Goal: Check status: Check status

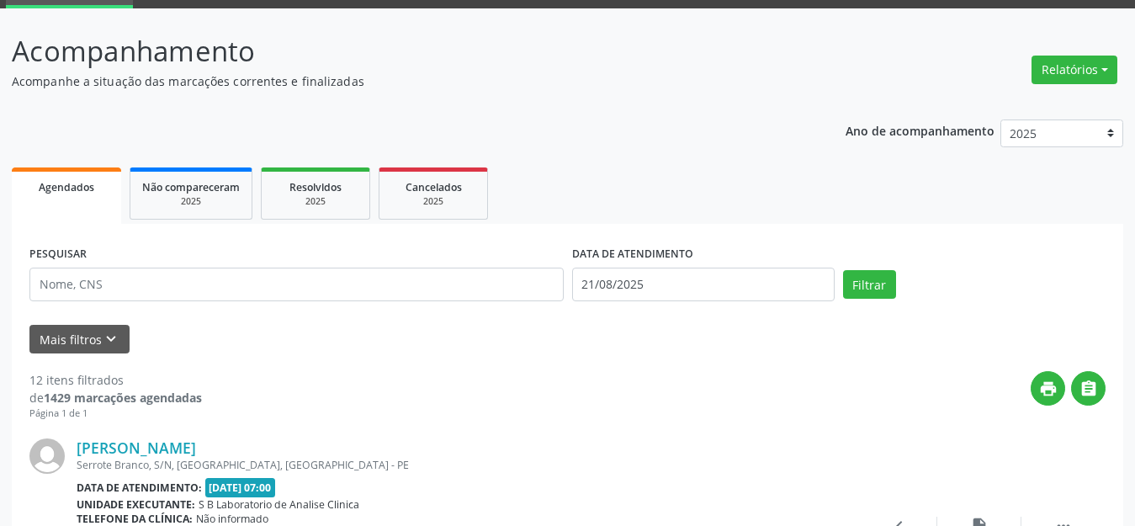
scroll to position [168, 0]
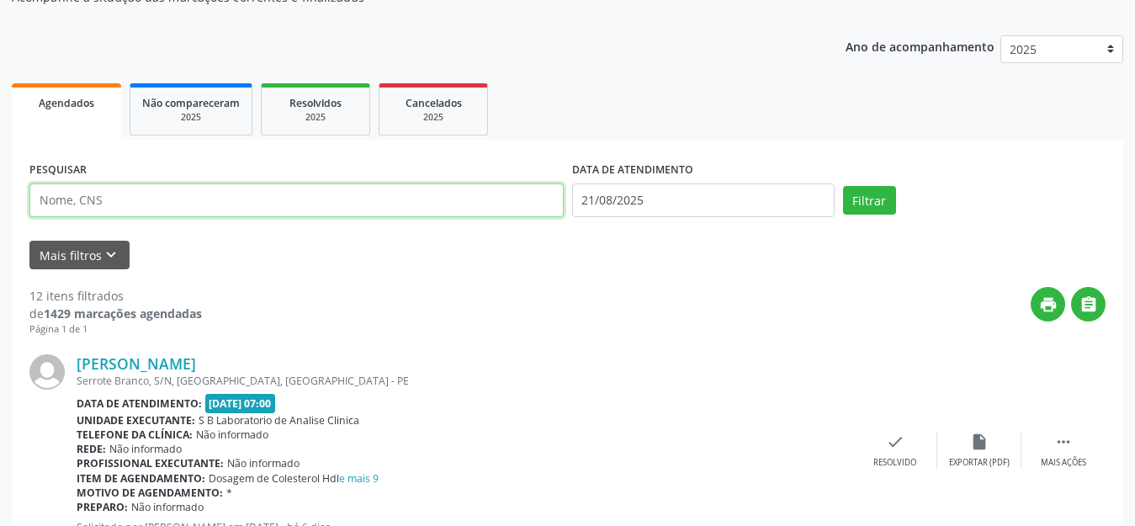
click at [130, 210] on input "text" at bounding box center [296, 200] width 534 height 34
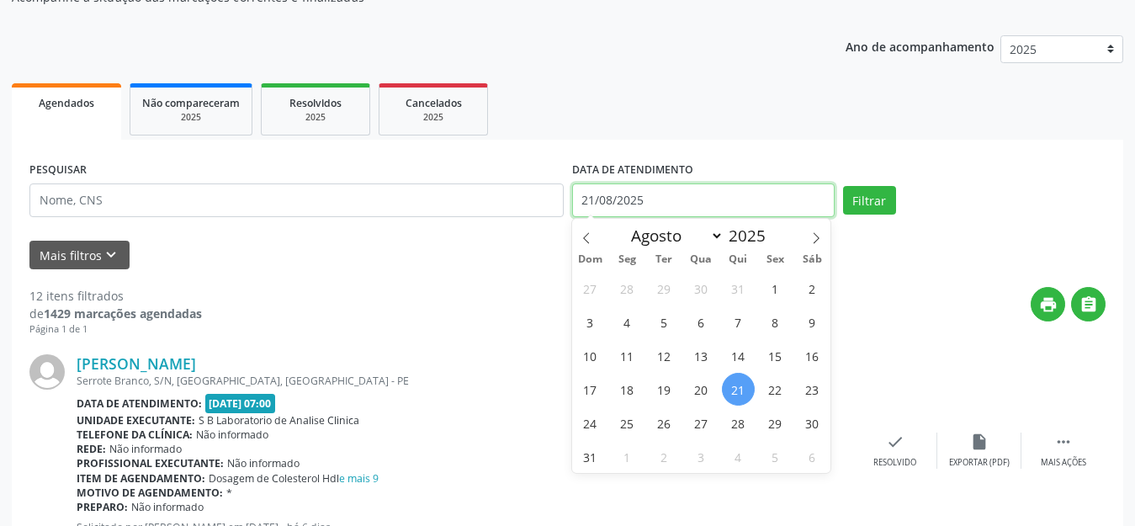
click at [592, 199] on input "21/08/2025" at bounding box center [703, 200] width 263 height 34
click at [631, 423] on span "25" at bounding box center [627, 422] width 33 height 33
type input "[DATE]"
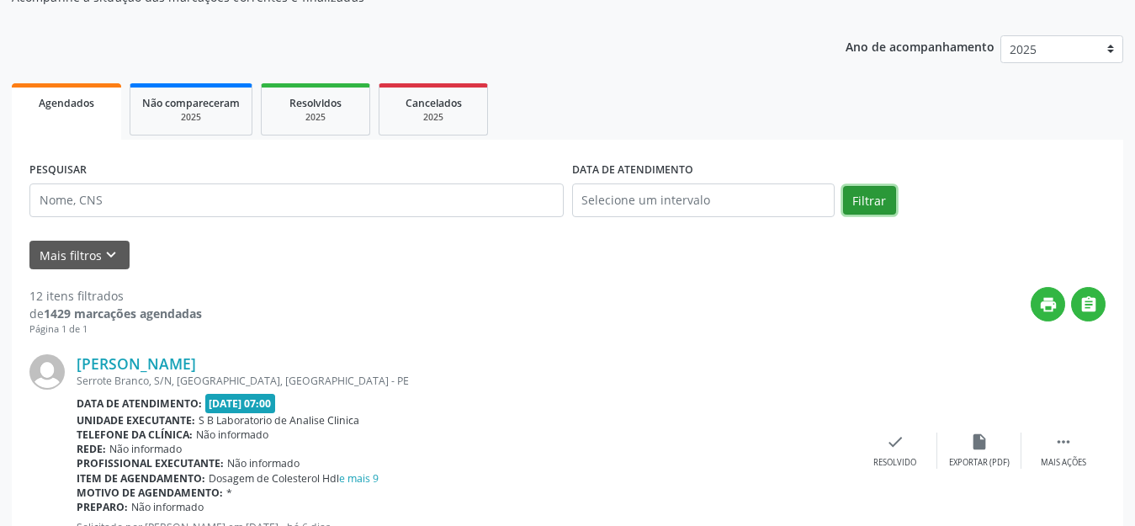
click at [893, 199] on button "Filtrar" at bounding box center [869, 200] width 53 height 29
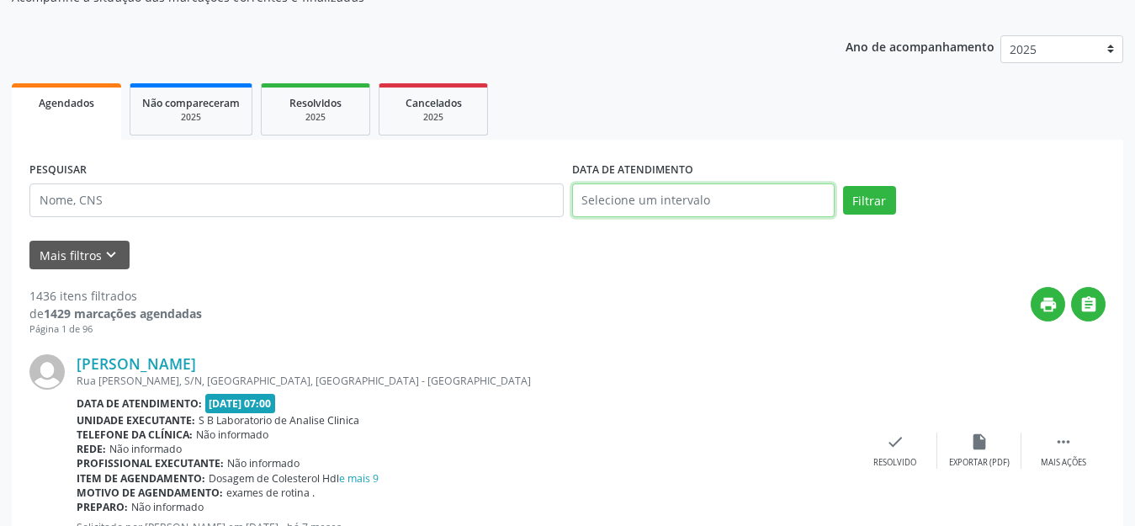
click at [611, 192] on input "text" at bounding box center [703, 200] width 263 height 34
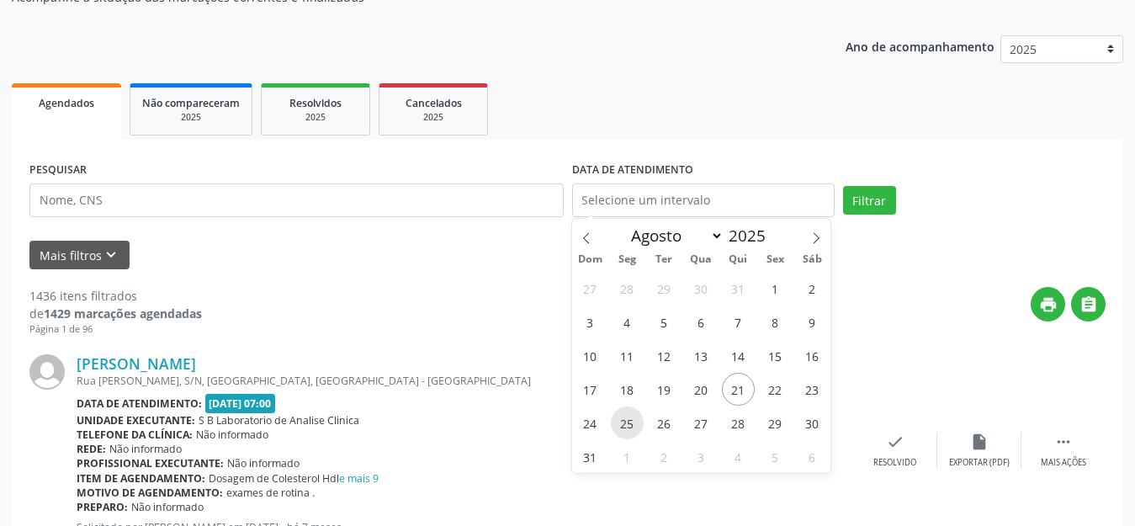
click at [618, 418] on span "25" at bounding box center [627, 422] width 33 height 33
type input "[DATE]"
click at [618, 418] on span "25" at bounding box center [627, 422] width 33 height 33
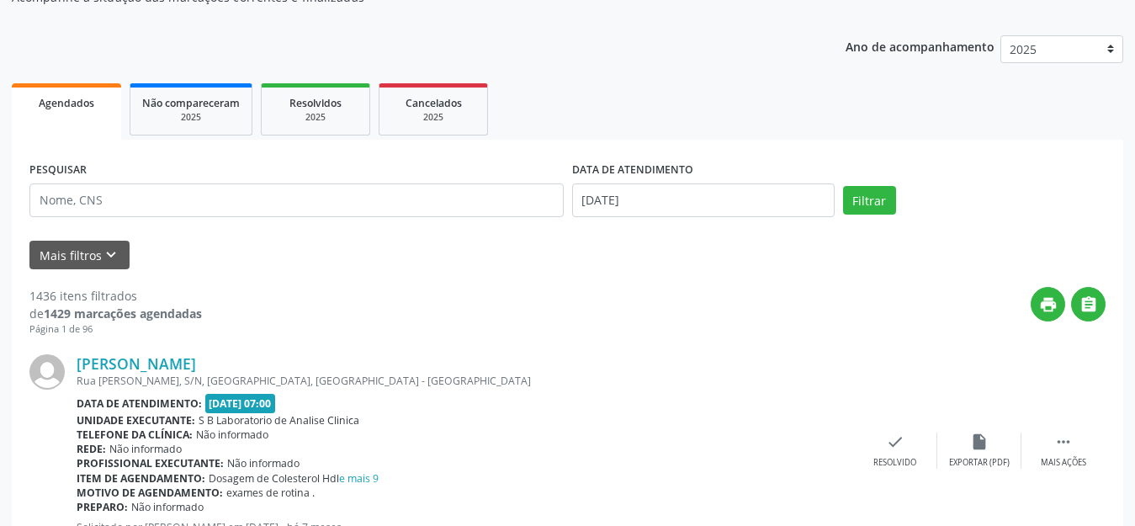
click at [618, 418] on div "Unidade executante: S B Laboratorio de Analise Clinica" at bounding box center [465, 420] width 777 height 14
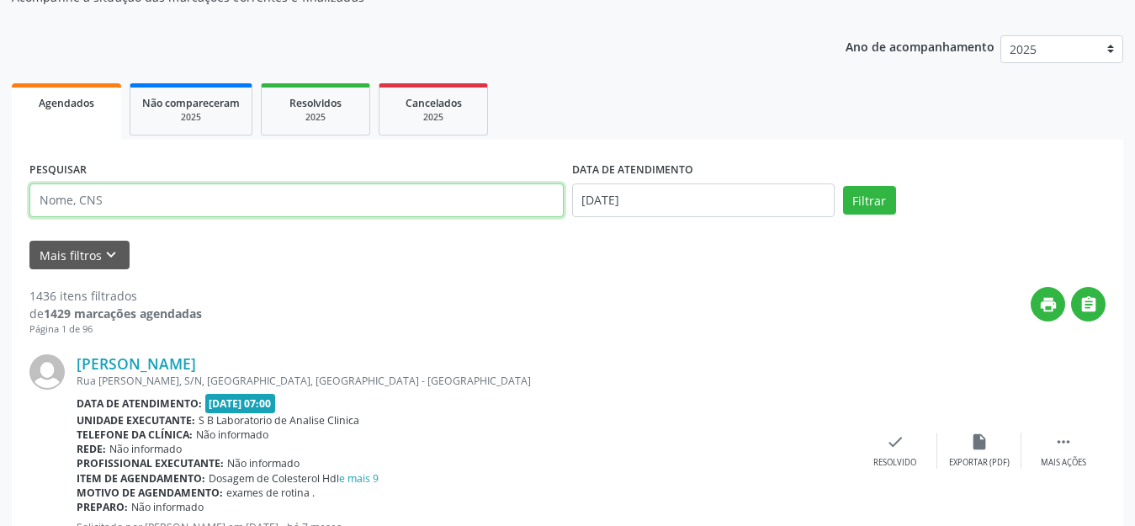
click at [107, 213] on input "text" at bounding box center [296, 200] width 534 height 34
type input "[PERSON_NAME]"
click at [843, 186] on button "Filtrar" at bounding box center [869, 200] width 53 height 29
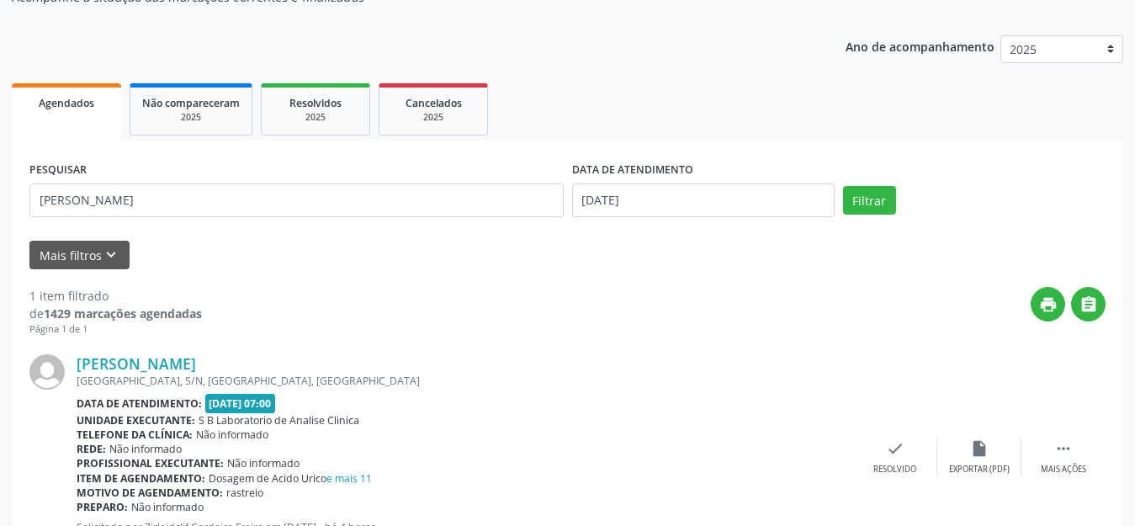
scroll to position [250, 0]
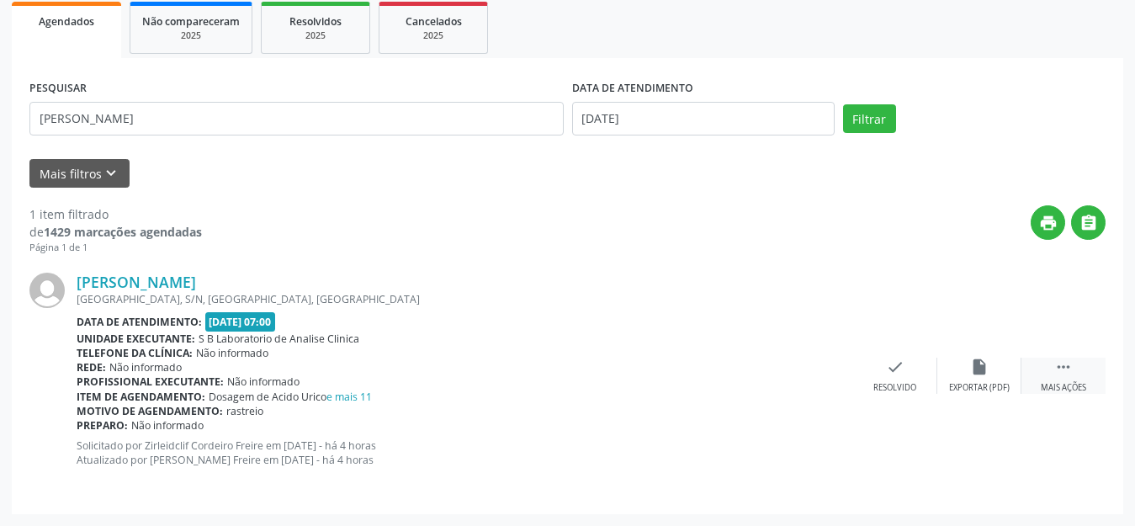
click at [1071, 387] on div "Mais ações" at bounding box center [1063, 388] width 45 height 12
click at [811, 381] on div "print Imprimir" at bounding box center [811, 376] width 84 height 36
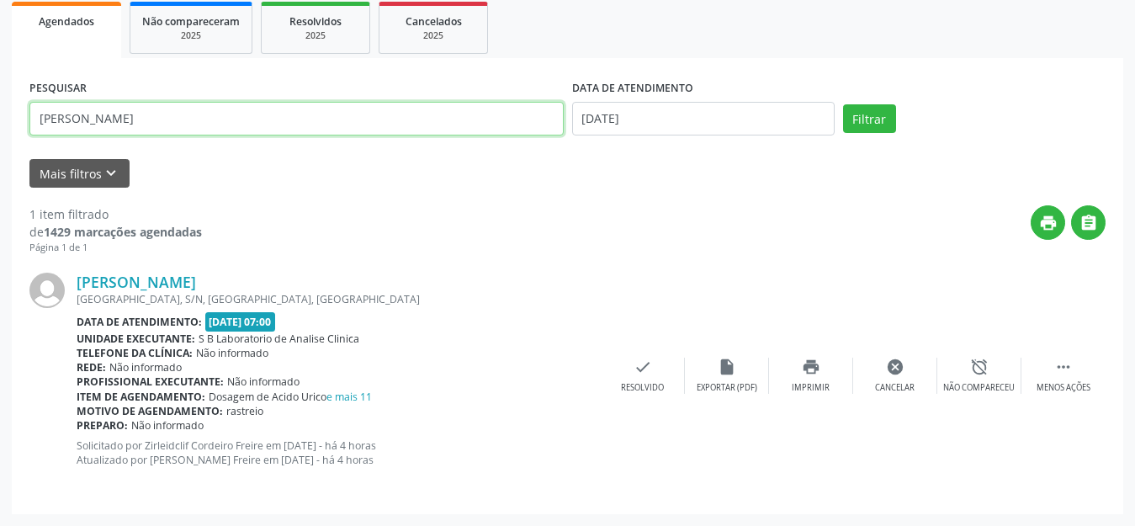
drag, startPoint x: 40, startPoint y: 121, endPoint x: 294, endPoint y: 127, distance: 254.2
click at [294, 127] on input "[PERSON_NAME]" at bounding box center [296, 119] width 534 height 34
click at [843, 104] on button "Filtrar" at bounding box center [869, 118] width 53 height 29
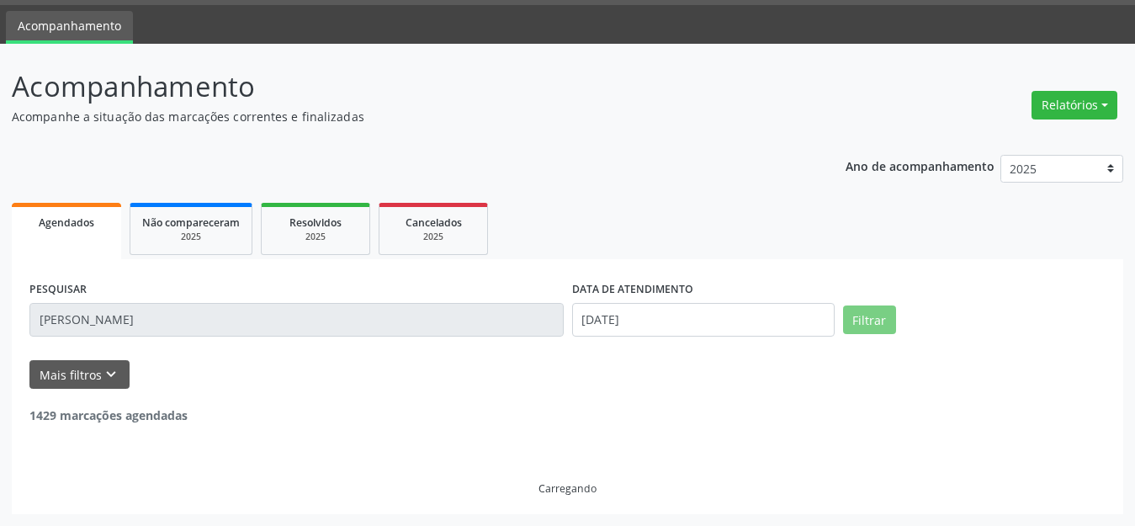
scroll to position [236, 0]
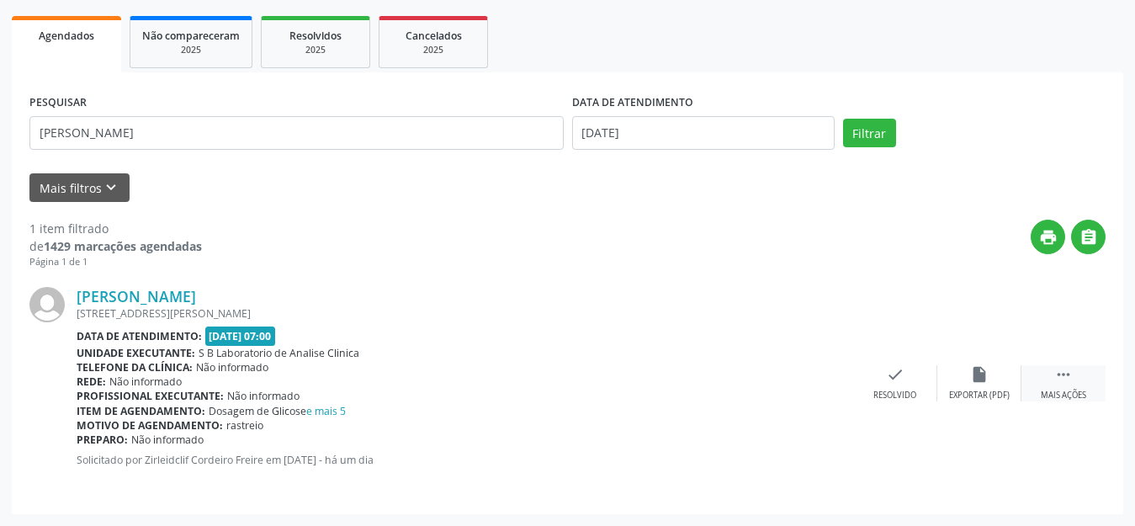
click at [1054, 379] on div " Mais ações" at bounding box center [1064, 383] width 84 height 36
click at [794, 382] on div "print Imprimir" at bounding box center [811, 383] width 84 height 36
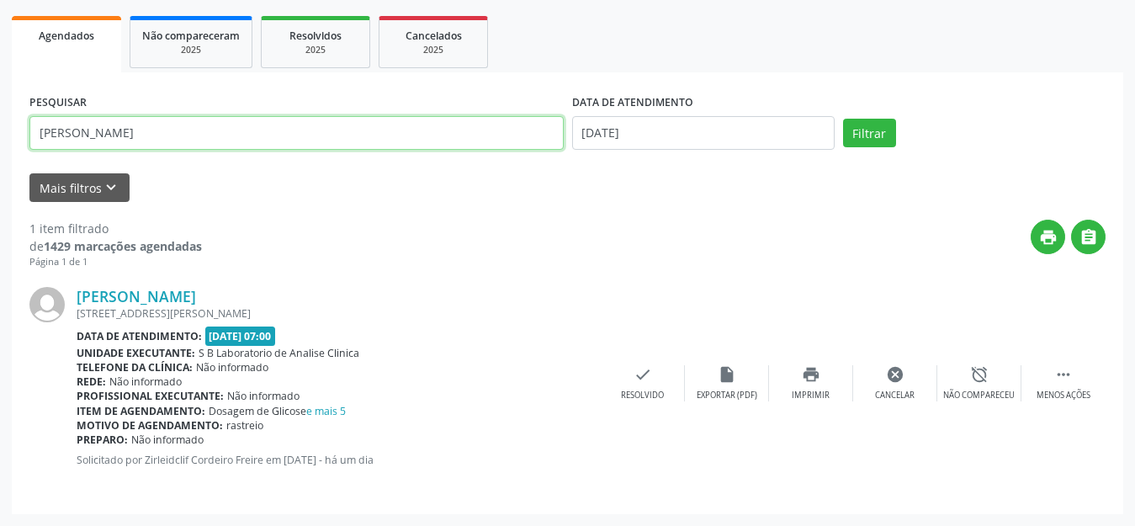
drag, startPoint x: 234, startPoint y: 138, endPoint x: 41, endPoint y: 114, distance: 194.2
click at [41, 114] on div "PESQUISAR [PERSON_NAME]" at bounding box center [296, 126] width 543 height 72
click at [843, 119] on button "Filtrar" at bounding box center [869, 133] width 53 height 29
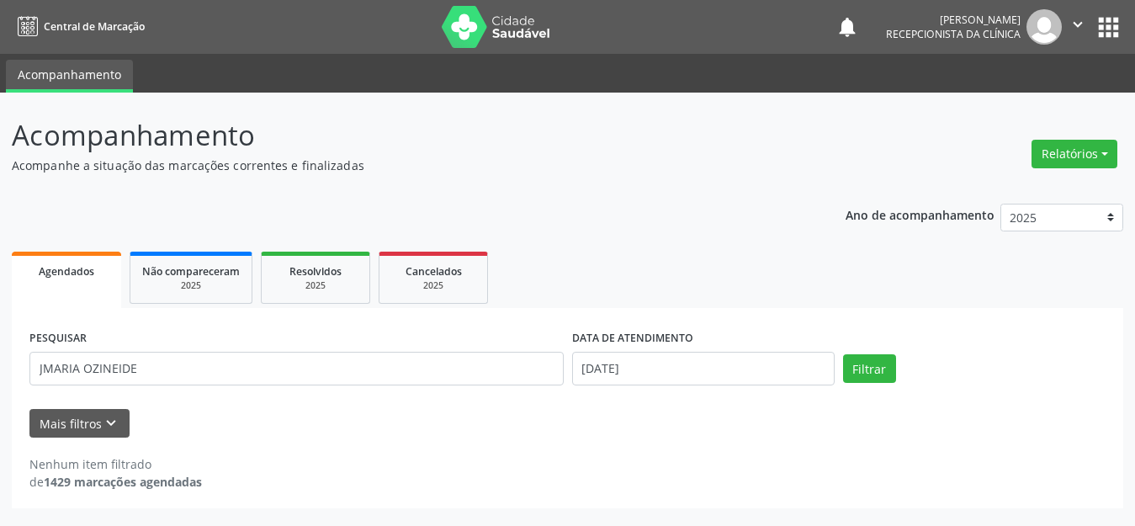
scroll to position [0, 0]
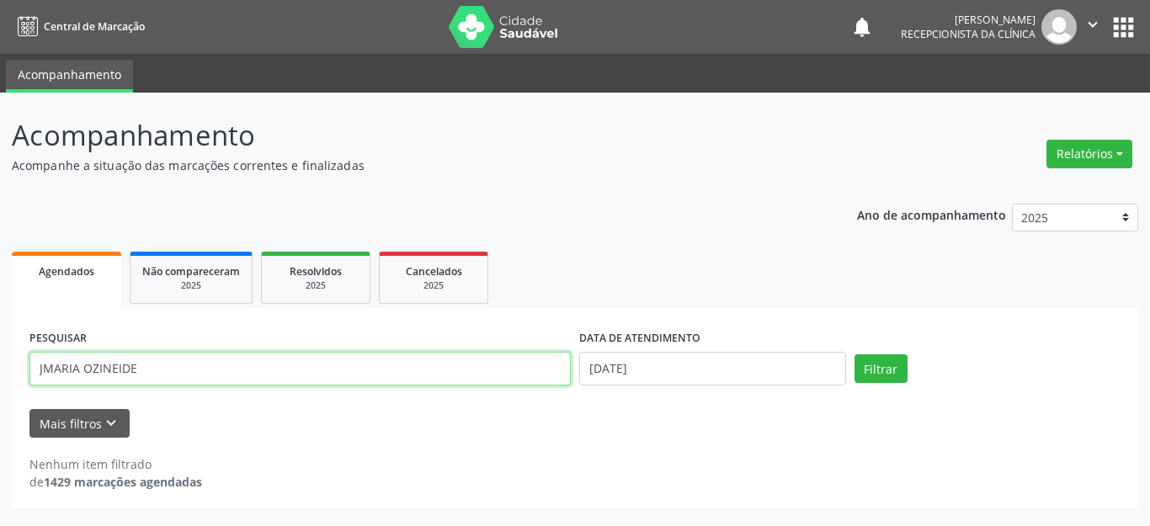
click at [40, 369] on input "JMARIA OZINEIDE" at bounding box center [299, 369] width 541 height 34
click at [203, 353] on input "JMARIA OZINEIDE" at bounding box center [299, 369] width 541 height 34
click at [854, 354] on button "Filtrar" at bounding box center [880, 368] width 53 height 29
click at [141, 370] on input "JMARIA OZINEIDE" at bounding box center [299, 369] width 541 height 34
type input "J"
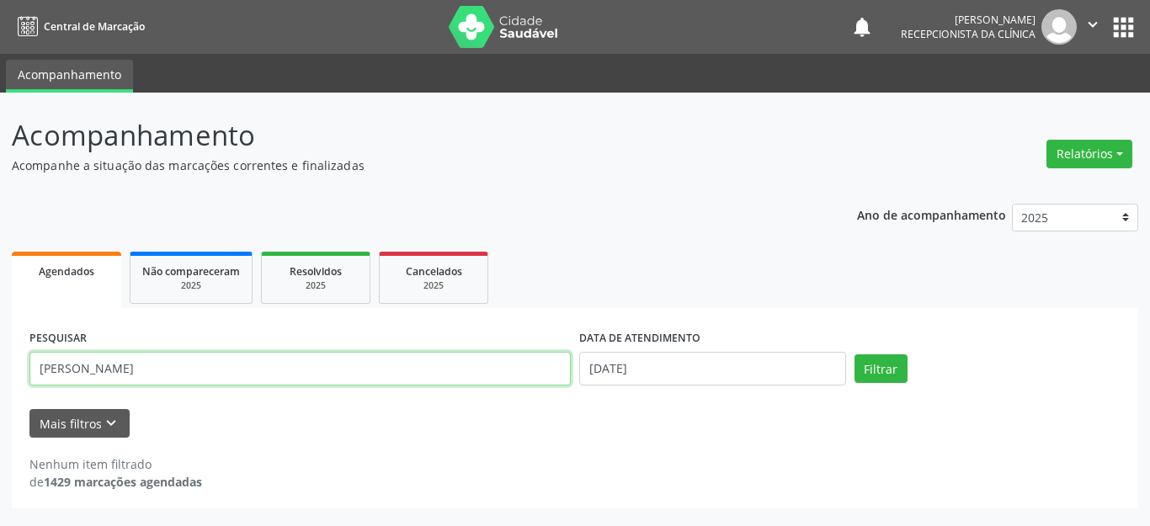
type input "[PERSON_NAME]"
click at [854, 354] on button "Filtrar" at bounding box center [880, 368] width 53 height 29
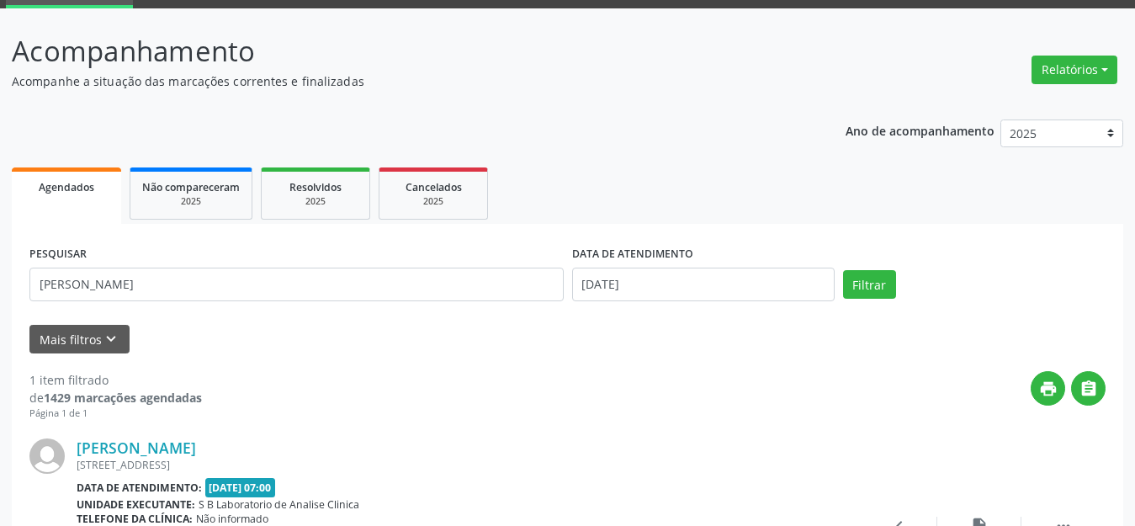
scroll to position [236, 0]
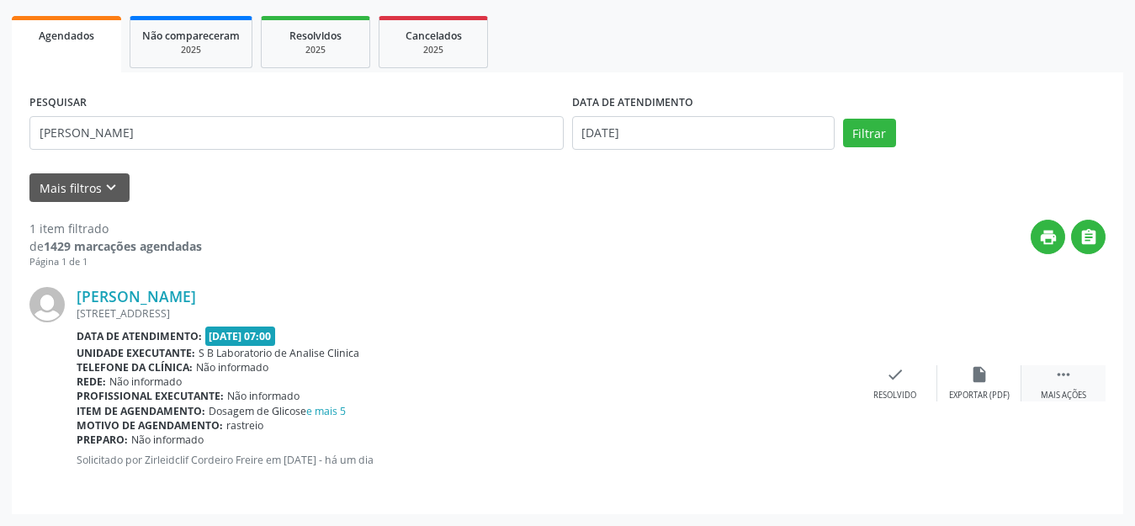
click at [1072, 375] on icon "" at bounding box center [1063, 374] width 19 height 19
click at [814, 383] on icon "print" at bounding box center [811, 374] width 19 height 19
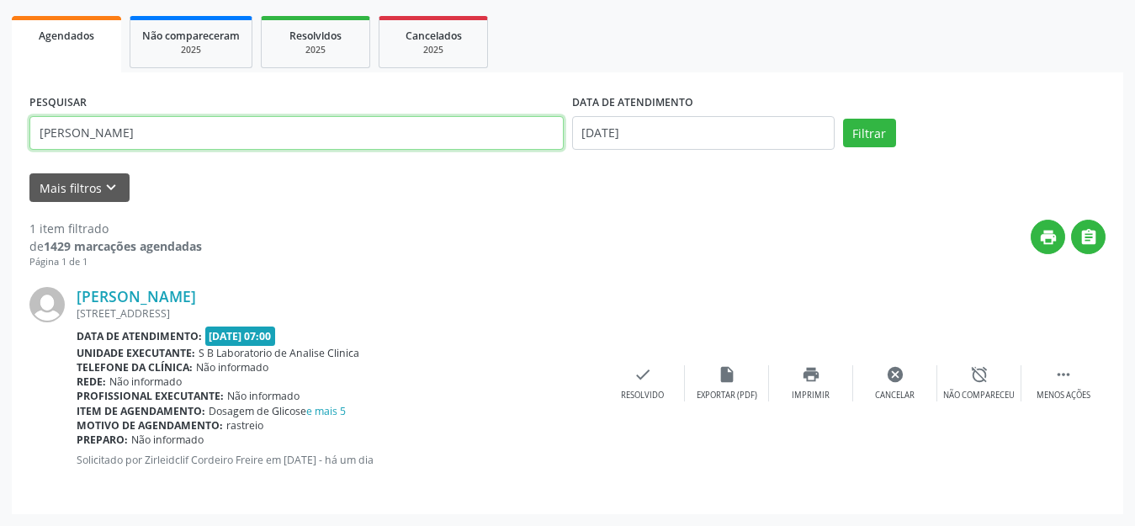
drag, startPoint x: 178, startPoint y: 142, endPoint x: 9, endPoint y: 129, distance: 169.7
click at [9, 129] on div "Acompanhamento Acompanhe a situação das marcações correntes e finalizadas Relat…" at bounding box center [567, 191] width 1135 height 669
type input "[PERSON_NAME]"
click at [843, 119] on button "Filtrar" at bounding box center [869, 133] width 53 height 29
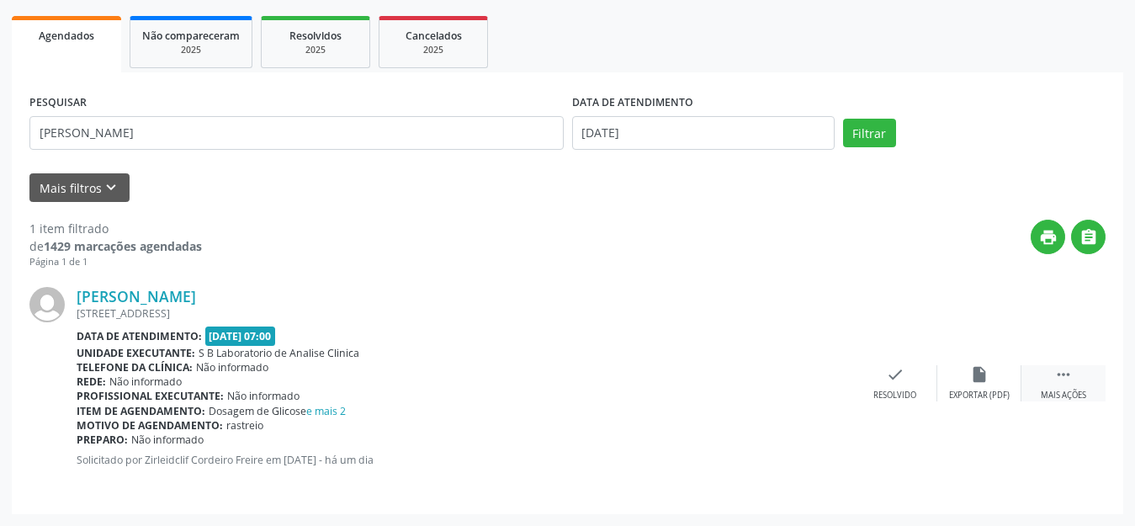
click at [1055, 375] on icon "" at bounding box center [1063, 374] width 19 height 19
click at [799, 373] on div "print Imprimir" at bounding box center [811, 383] width 84 height 36
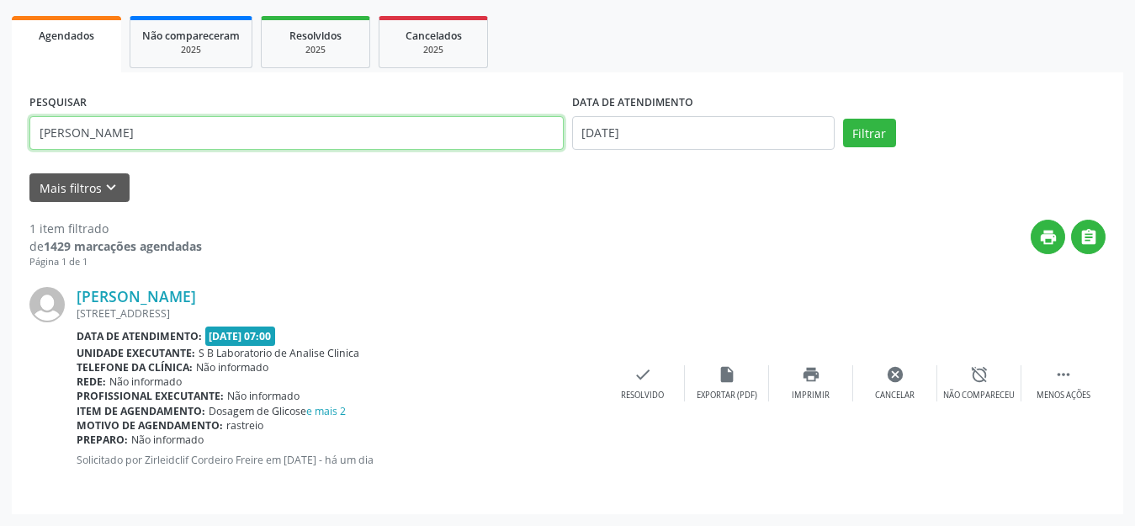
drag, startPoint x: 165, startPoint y: 137, endPoint x: 0, endPoint y: 135, distance: 165.0
click at [0, 135] on div "Acompanhamento Acompanhe a situação das marcações correntes e finalizadas Relat…" at bounding box center [567, 191] width 1135 height 669
click at [179, 128] on input "[PERSON_NAME]" at bounding box center [296, 133] width 534 height 34
drag, startPoint x: 179, startPoint y: 128, endPoint x: 26, endPoint y: 129, distance: 153.2
click at [26, 129] on div "PESQUISAR [PERSON_NAME]" at bounding box center [296, 126] width 543 height 72
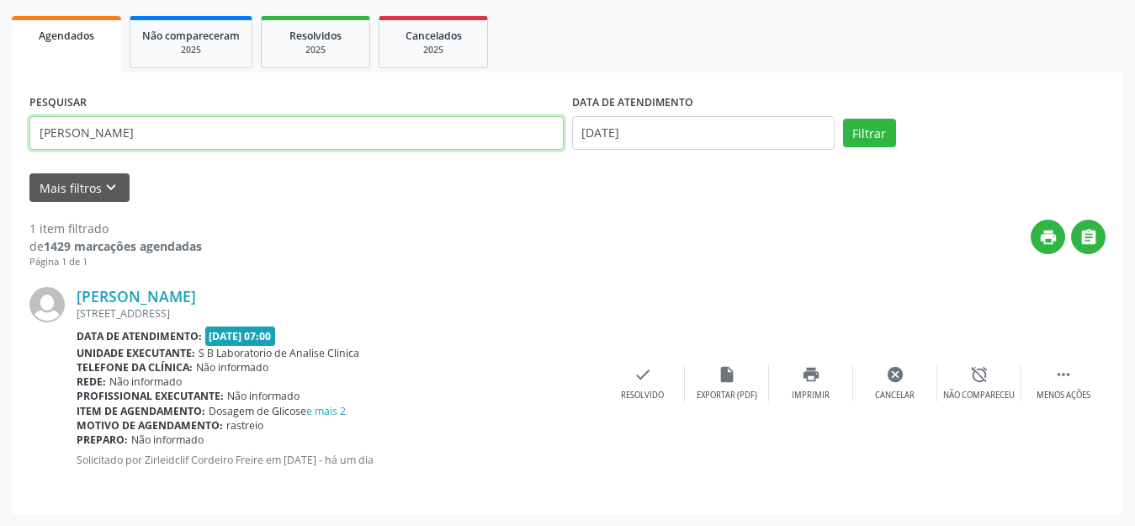
type input "[PERSON_NAME]"
click at [843, 119] on button "Filtrar" at bounding box center [869, 133] width 53 height 29
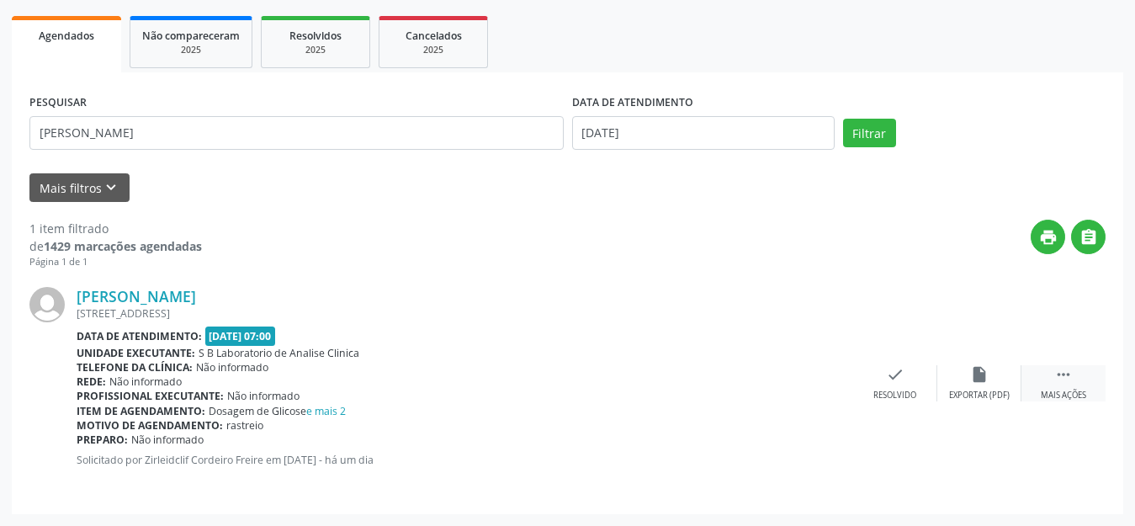
click at [1051, 382] on div " Mais ações" at bounding box center [1064, 383] width 84 height 36
click at [810, 371] on icon "print" at bounding box center [811, 374] width 19 height 19
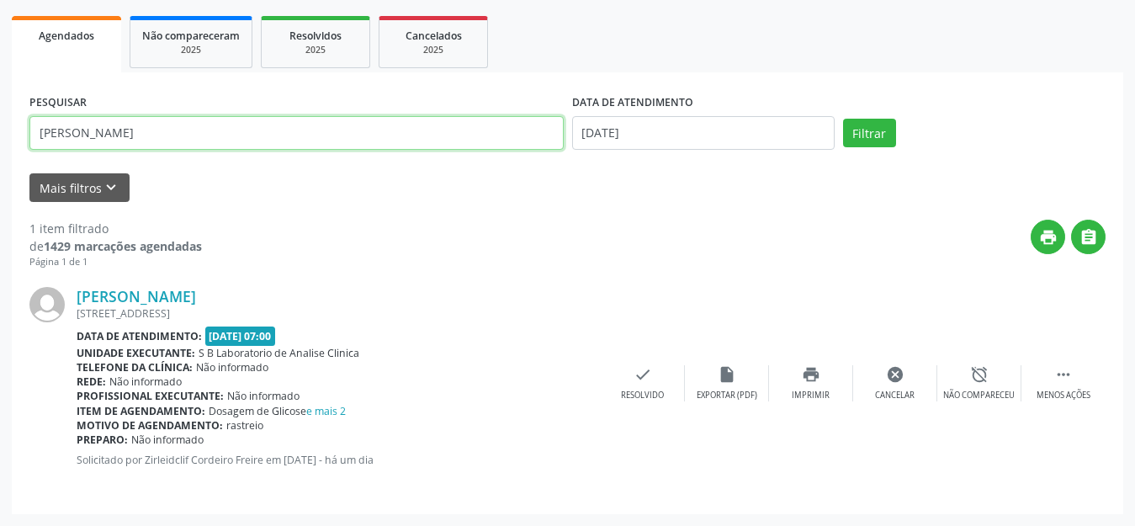
click at [184, 135] on input "[PERSON_NAME]" at bounding box center [296, 133] width 534 height 34
drag, startPoint x: 184, startPoint y: 135, endPoint x: 0, endPoint y: 136, distance: 184.3
click at [0, 136] on div "Acompanhamento Acompanhe a situação das marcações correntes e finalizadas Relat…" at bounding box center [567, 191] width 1135 height 669
type input "[DEMOGRAPHIC_DATA][PERSON_NAME]"
click at [843, 119] on button "Filtrar" at bounding box center [869, 133] width 53 height 29
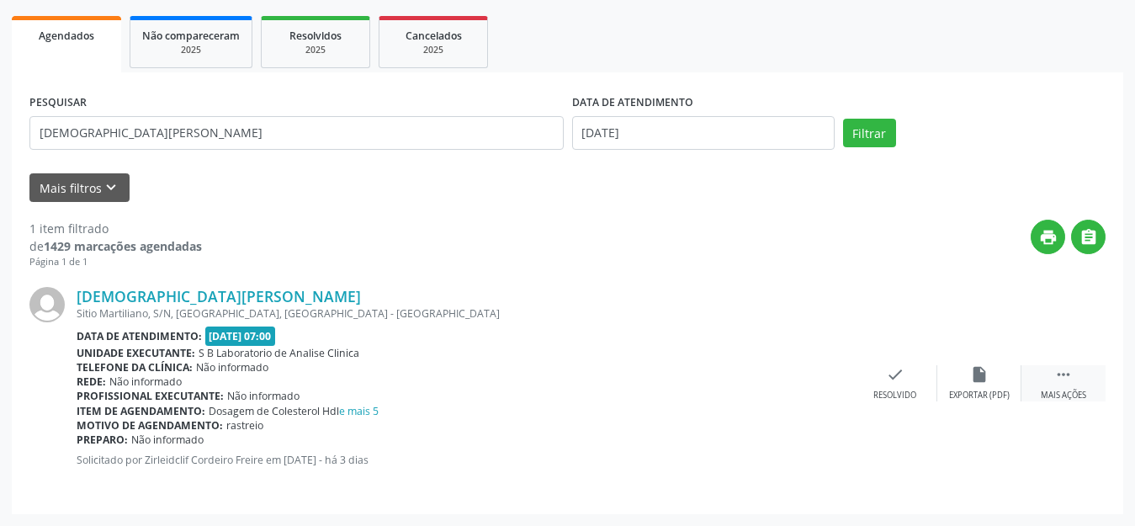
click at [1062, 382] on icon "" at bounding box center [1063, 374] width 19 height 19
click at [815, 376] on icon "print" at bounding box center [811, 374] width 19 height 19
